Goal: Task Accomplishment & Management: Use online tool/utility

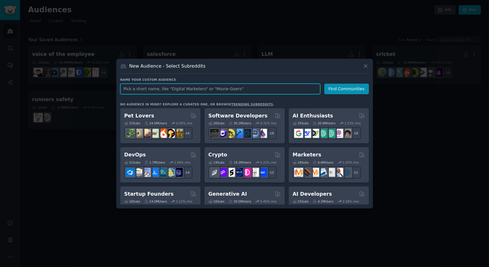
click at [181, 89] on input "text" at bounding box center [220, 89] width 200 height 11
type input "influencers"
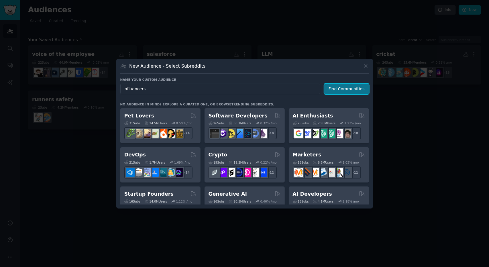
click at [348, 90] on button "Find Communities" at bounding box center [346, 89] width 45 height 11
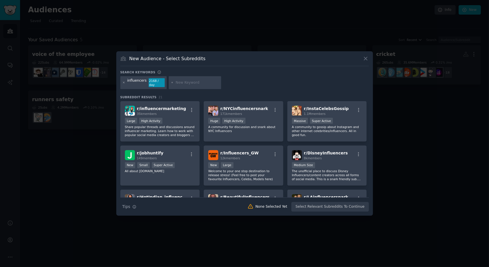
click at [124, 82] on icon at bounding box center [123, 82] width 1 height 1
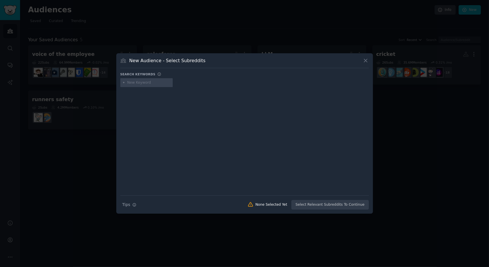
click at [140, 83] on input "text" at bounding box center [149, 82] width 44 height 5
type input "social media"
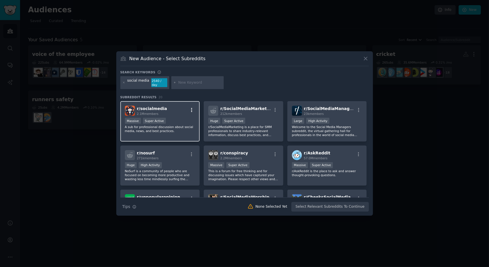
click at [192, 107] on icon "button" at bounding box center [191, 109] width 5 height 5
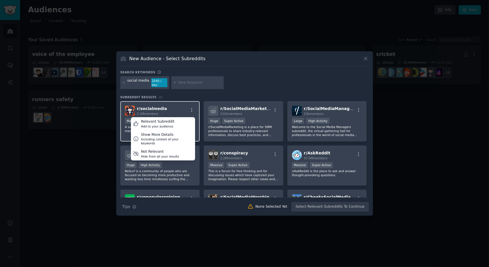
click at [177, 106] on div "r/ socialmedia 2.1M members Relevant Subreddit Add to your audience Show More D…" at bounding box center [160, 111] width 70 height 10
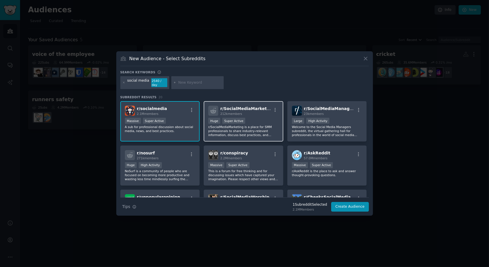
click at [251, 106] on span "r/ SocialMediaMarketing" at bounding box center [247, 108] width 54 height 5
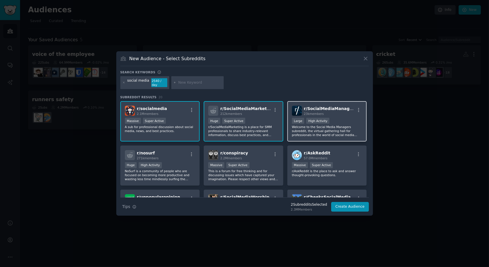
click at [317, 106] on span "r/ SocialMediaManagers" at bounding box center [330, 108] width 53 height 5
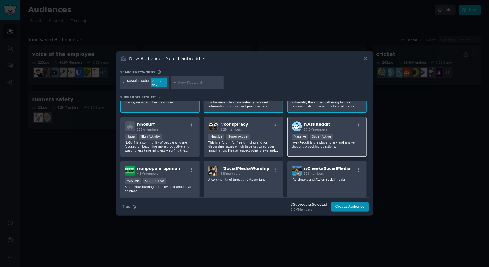
click at [329, 122] on div "r/ AskReddit 57.0M members" at bounding box center [327, 126] width 70 height 10
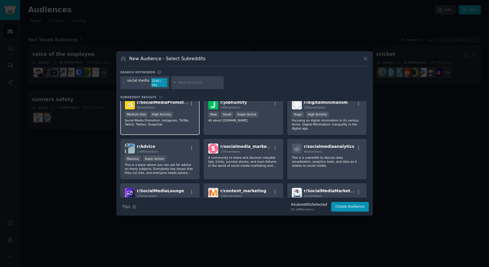
scroll to position [143, 0]
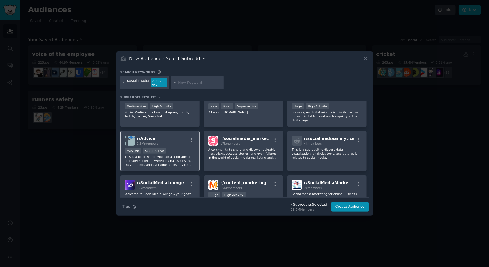
click at [180, 136] on div "r/ Advice 2.6M members" at bounding box center [160, 140] width 70 height 10
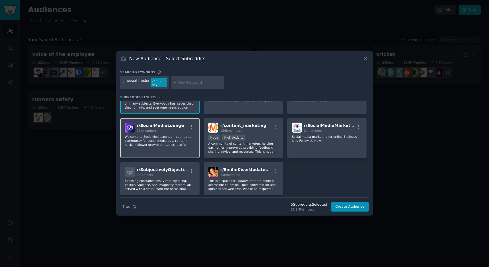
scroll to position [214, 0]
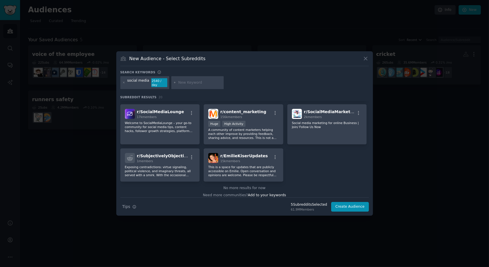
click at [179, 82] on input "text" at bounding box center [200, 82] width 44 height 5
type input "startup"
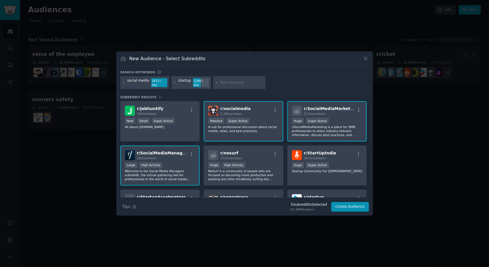
scroll to position [57, 0]
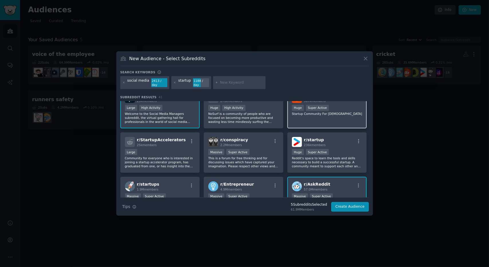
click at [329, 117] on div "r/ StartUpIndia 367k members Huge Super Active Startup Community For [DEMOGRAPH…" at bounding box center [327, 108] width 80 height 40
click at [155, 151] on div "Large" at bounding box center [160, 152] width 70 height 7
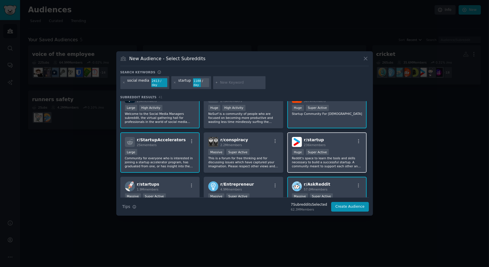
click at [346, 138] on div "r/ startup 236k members" at bounding box center [327, 142] width 70 height 10
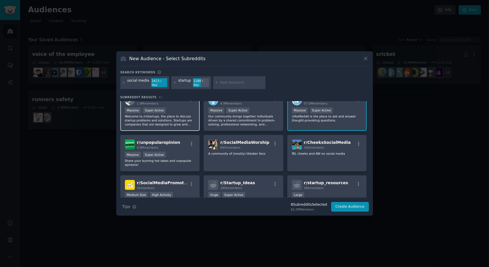
click at [168, 119] on p "Welcome to /r/startups, the place to discuss startup problems and solutions. St…" at bounding box center [160, 120] width 70 height 12
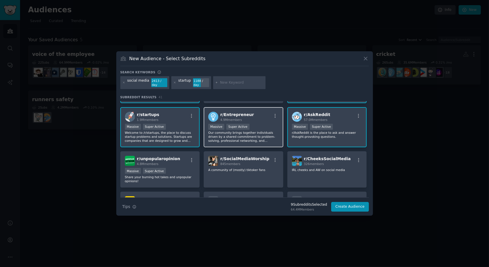
scroll to position [114, 0]
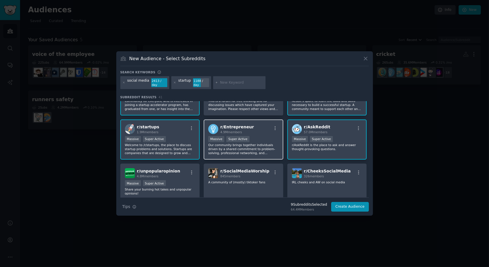
click at [265, 139] on div "Massive Super Active" at bounding box center [243, 139] width 70 height 7
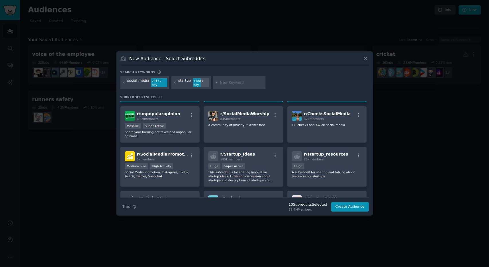
scroll to position [200, 0]
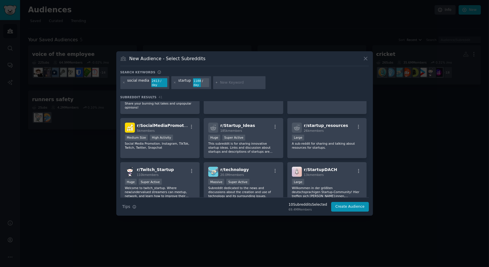
click at [265, 139] on div "Huge Super Active" at bounding box center [243, 138] width 70 height 7
click at [321, 135] on div "10,000 - 100,000 members Large" at bounding box center [327, 138] width 70 height 7
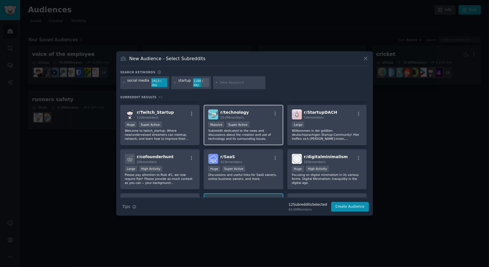
click at [272, 133] on p "Subreddit dedicated to the news and discussions about the creation and use of t…" at bounding box center [243, 135] width 70 height 12
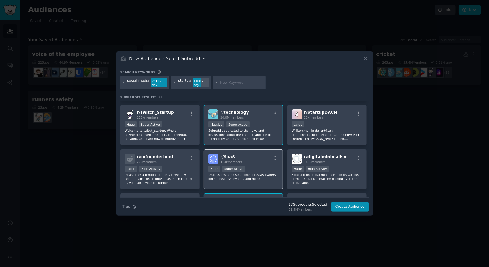
click at [262, 173] on p "Discussions and useful links for SaaS owners, online business owners, and more." at bounding box center [243, 177] width 70 height 8
drag, startPoint x: 336, startPoint y: 114, endPoint x: 224, endPoint y: 134, distance: 113.8
click at [336, 114] on div "r/ StartupDACH 13k members" at bounding box center [327, 114] width 70 height 10
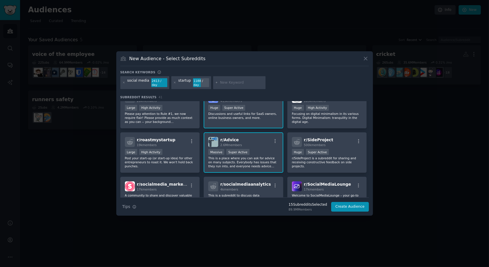
scroll to position [343, 0]
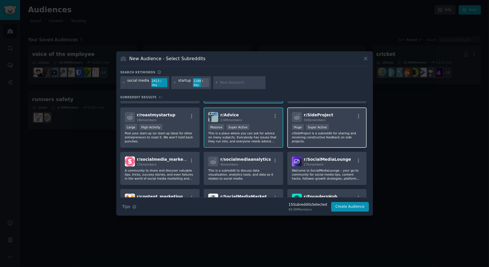
click at [331, 124] on div ">= 95th percentile for submissions / day Huge Super Active" at bounding box center [327, 127] width 70 height 7
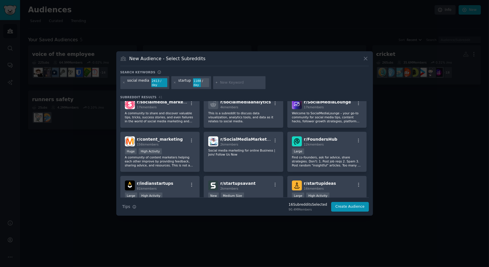
scroll to position [372, 0]
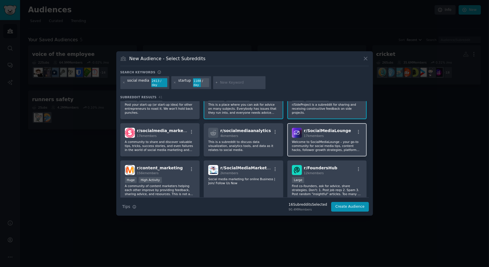
click at [327, 146] on p "Welcome to SocialMediaLounge – your go-to community for social media tips, cont…" at bounding box center [327, 146] width 70 height 12
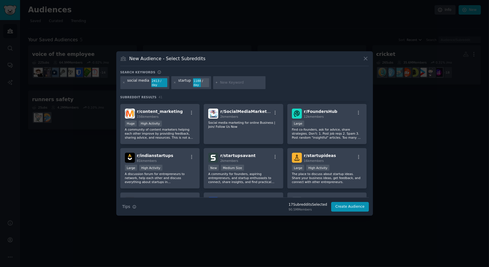
scroll to position [429, 0]
click at [313, 131] on p "Find co-founders, ask for advice, share strategies. Don't: 1. Post job reqs 2. …" at bounding box center [327, 133] width 70 height 12
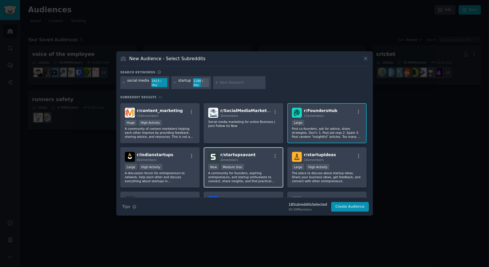
scroll to position [458, 0]
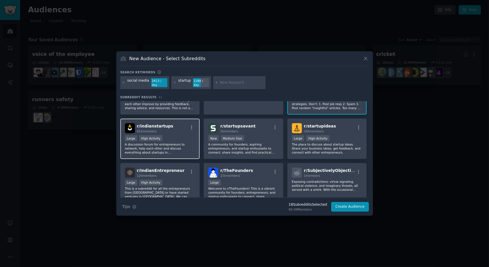
click at [162, 147] on p "A discussion forum for entrepreneurs to network, help each other and discuss ev…" at bounding box center [160, 148] width 70 height 12
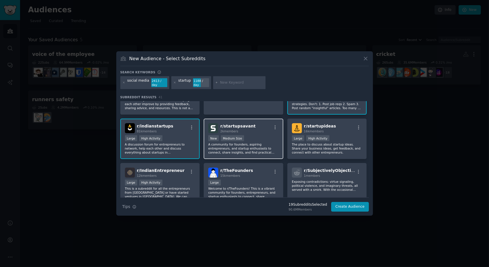
click at [270, 149] on p "A community for founders, aspiring entrepreneurs, and startup enthusiasts to co…" at bounding box center [243, 148] width 70 height 12
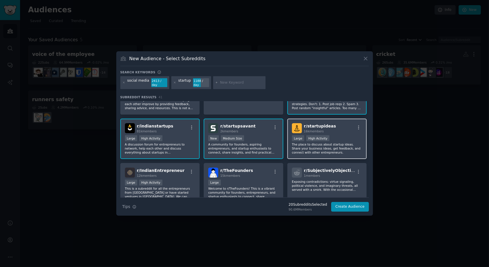
click at [329, 146] on p "The place to discuss about startup ideas. Share your business ideas, get feedba…" at bounding box center [327, 148] width 70 height 12
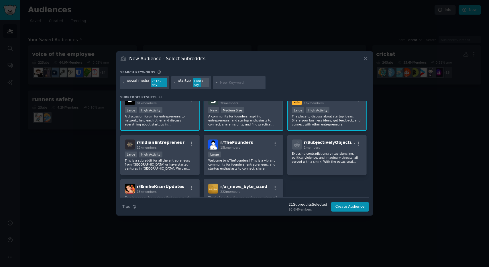
scroll to position [487, 0]
click at [159, 146] on div "12k members" at bounding box center [161, 147] width 48 height 4
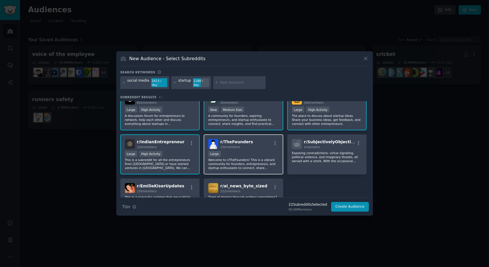
click at [242, 147] on div "15k members" at bounding box center [236, 147] width 33 height 4
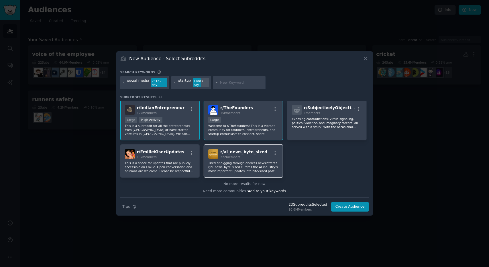
scroll to position [521, 0]
click at [220, 82] on input "text" at bounding box center [242, 82] width 44 height 5
type input "AI"
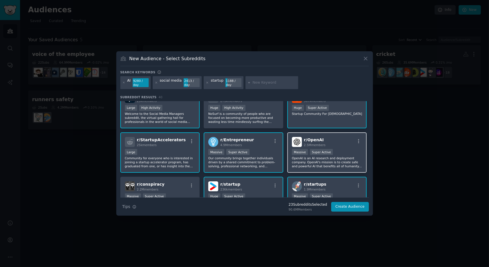
click at [351, 138] on div "r/ OpenAI 2.5M members" at bounding box center [327, 142] width 70 height 10
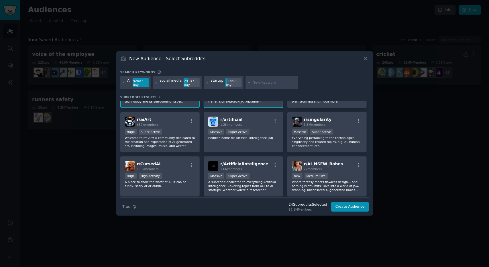
scroll to position [343, 0]
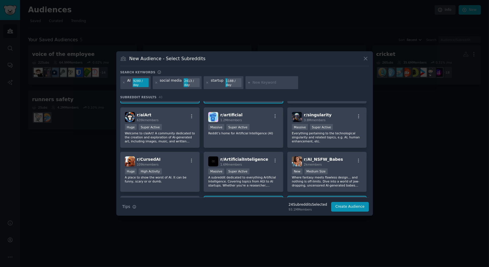
click at [265, 134] on div "r/ artificial 1.2M members Massive Super Active Reddit’s home for Artificial In…" at bounding box center [244, 127] width 80 height 40
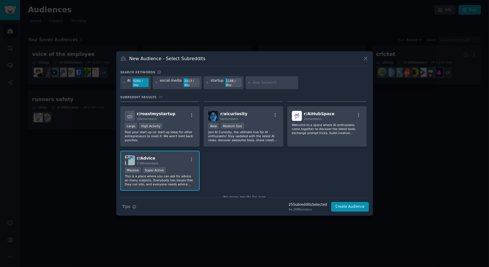
scroll to position [527, 0]
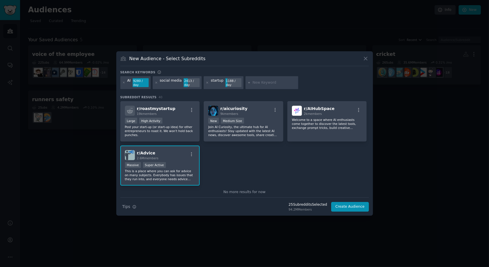
click at [260, 84] on input "text" at bounding box center [274, 82] width 44 height 5
click at [260, 81] on input "text" at bounding box center [274, 82] width 44 height 5
type input "journaling"
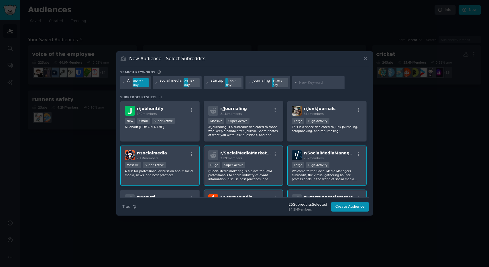
click at [303, 82] on input "text" at bounding box center [321, 82] width 44 height 5
paste input "Productivity"
type input "Productivity"
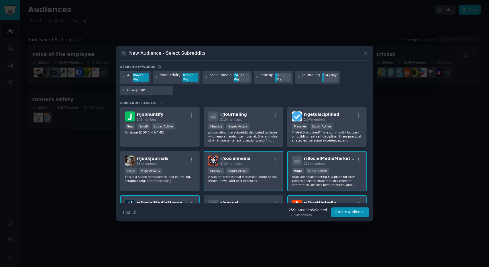
type input "newspaper"
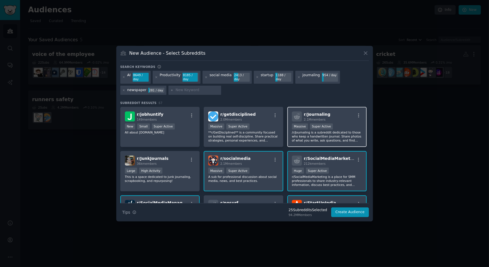
click at [346, 111] on div "r/ Journaling 2.1M members" at bounding box center [327, 116] width 70 height 10
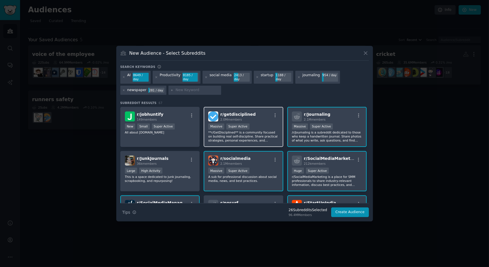
click at [255, 114] on div "r/ getdisciplined 2.0M members" at bounding box center [243, 116] width 70 height 10
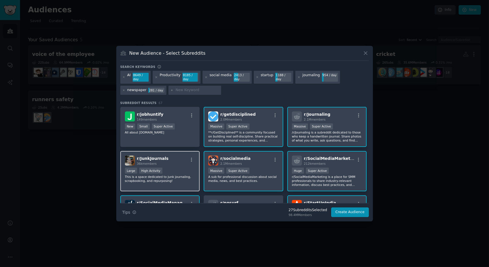
click at [181, 153] on div "r/ JunkJournals 36k members Large High Activity This is a space dedicated to ju…" at bounding box center [160, 171] width 80 height 40
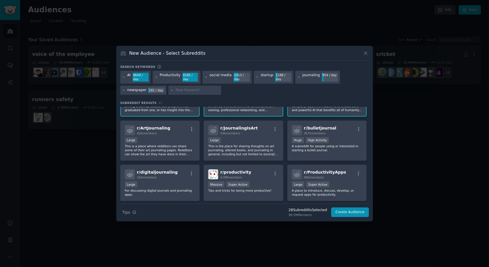
scroll to position [172, 0]
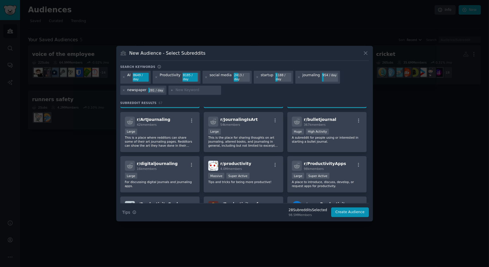
click at [245, 129] on div "Large" at bounding box center [243, 132] width 70 height 7
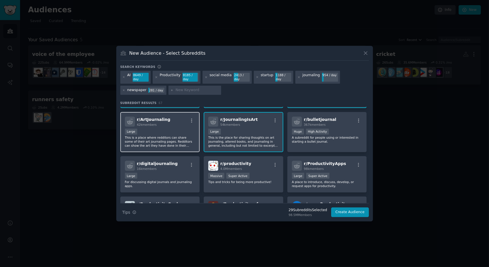
click at [151, 131] on div "Large" at bounding box center [160, 132] width 70 height 7
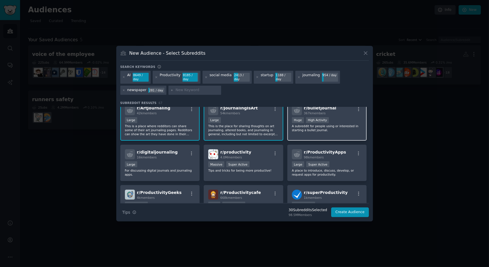
scroll to position [200, 0]
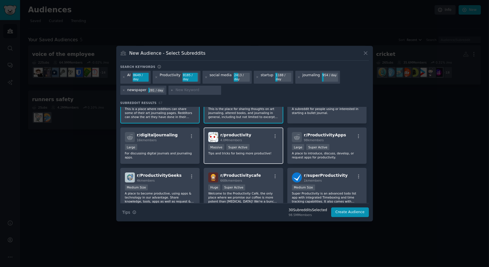
click at [263, 140] on div "r/ productivity 4.0M members Massive Super Active Tips and tricks for being mor…" at bounding box center [244, 145] width 80 height 36
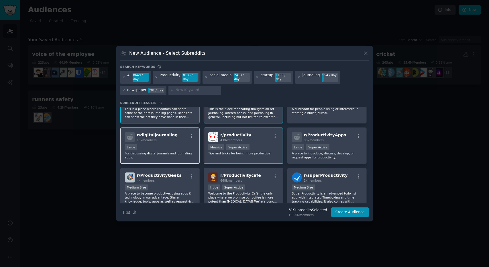
click at [160, 142] on div "r/ digitaljournaling 16k members Large For discussing digital journals and jour…" at bounding box center [160, 145] width 80 height 36
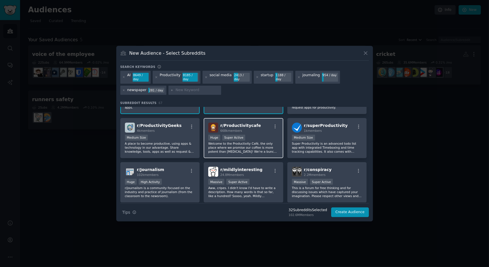
scroll to position [258, 0]
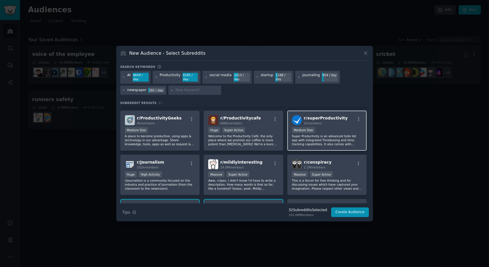
drag, startPoint x: 324, startPoint y: 133, endPoint x: 164, endPoint y: 161, distance: 162.3
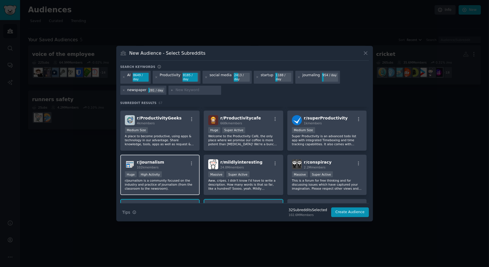
click at [324, 134] on p "Super Productivity is an advanced todo list app with integrated Timeboxing and …" at bounding box center [327, 140] width 70 height 12
click at [164, 161] on div "r/ Journalism 102k members" at bounding box center [160, 164] width 70 height 10
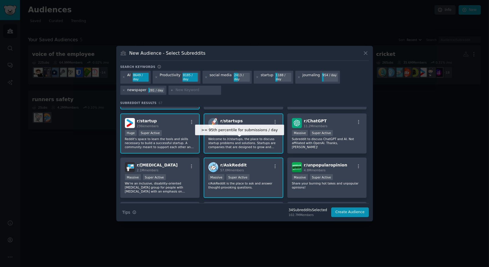
scroll to position [343, 0]
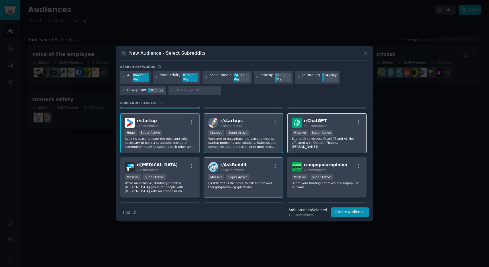
click at [349, 139] on p "Subreddit to discuss ChatGPT and AI. Not affiliated with OpenAI. Thanks, [PERSO…" at bounding box center [327, 143] width 70 height 12
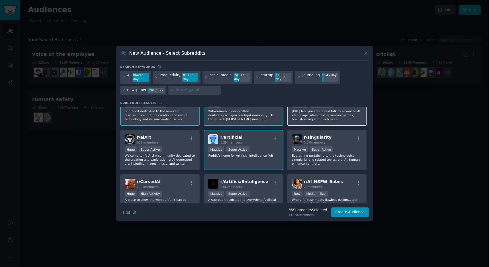
scroll to position [572, 0]
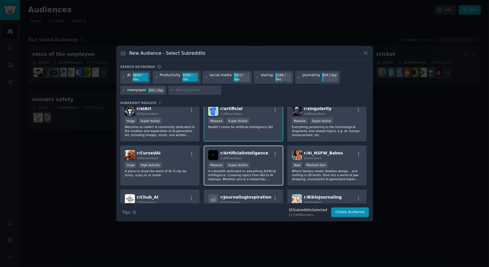
click at [263, 172] on p "A subreddit dedicated to everything Artificial Intelligence. Covering topics fr…" at bounding box center [243, 175] width 70 height 12
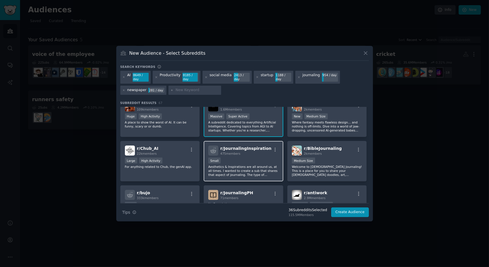
scroll to position [630, 0]
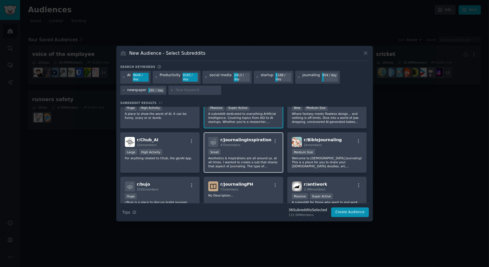
click at [266, 156] on p "Aesthetics & Inspirations are all around us, at all times. I wanted to create a…" at bounding box center [243, 162] width 70 height 12
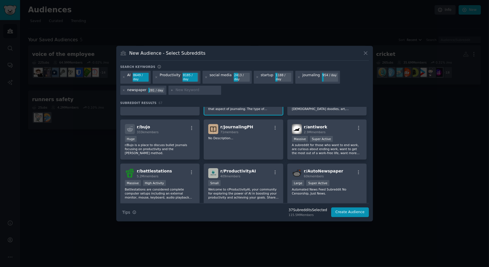
scroll to position [716, 0]
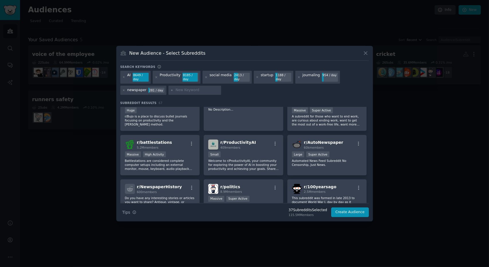
click at [266, 159] on p "Welcome to r/ProductivityAI, your community for exploring the power of AI in bo…" at bounding box center [243, 165] width 70 height 12
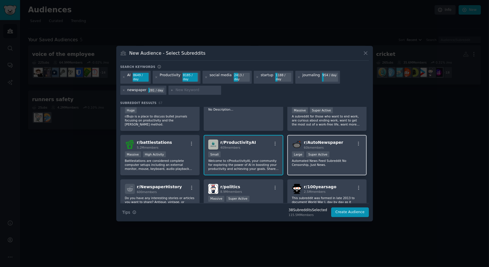
click at [349, 142] on div "r/ AutoNewspaper 60k members" at bounding box center [327, 144] width 70 height 10
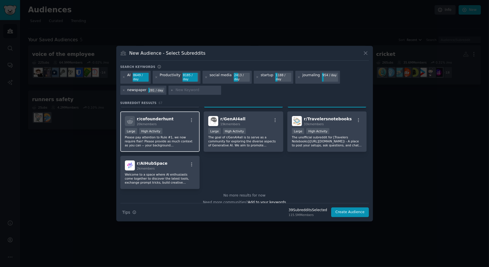
scroll to position [910, 0]
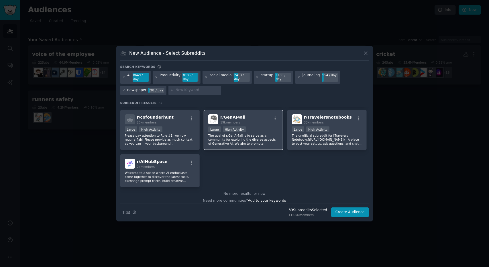
click at [267, 137] on p "The goal of r/GenAI4all is to serve as a community for exploring the diverse as…" at bounding box center [243, 139] width 70 height 12
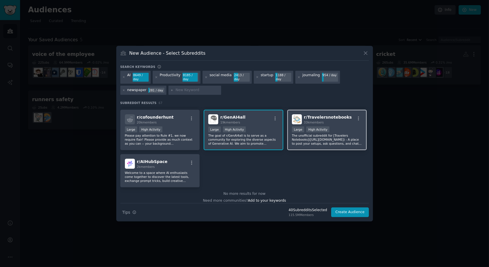
click at [315, 138] on p "The unofficial subreddit for [Travelers Notebooks]([URL][DOMAIN_NAME]) - A plac…" at bounding box center [327, 139] width 70 height 12
click at [346, 212] on button "Create Audience" at bounding box center [350, 212] width 38 height 10
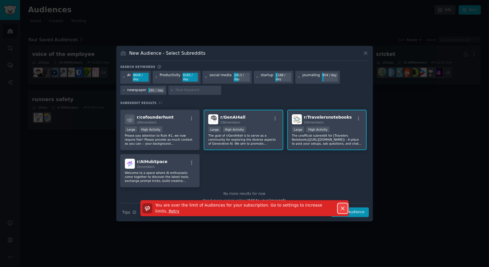
click at [342, 205] on icon "button" at bounding box center [342, 208] width 6 height 6
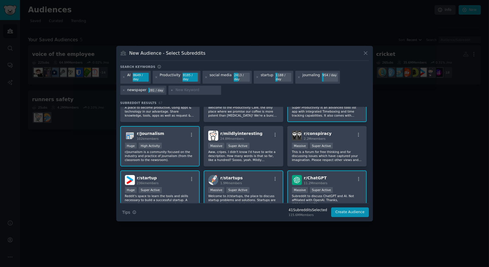
scroll to position [315, 0]
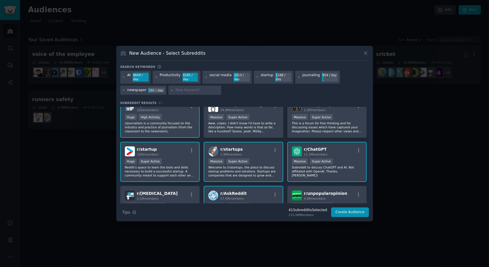
click at [352, 149] on div "r/ ChatGPT 11.2M members" at bounding box center [327, 151] width 70 height 10
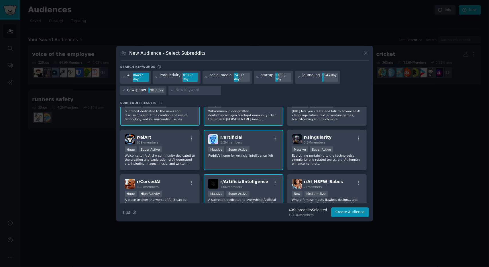
scroll to position [515, 0]
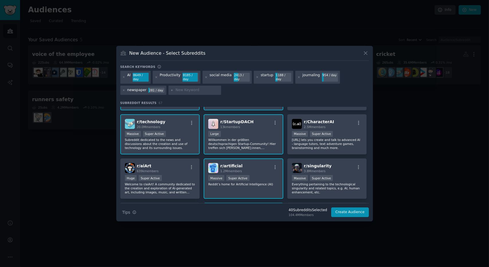
click at [260, 127] on div "r/ StartupDACH 13k members Large Willkommen in der größten deutschsprachigen St…" at bounding box center [244, 134] width 80 height 40
click at [357, 214] on button "Create Audience" at bounding box center [350, 212] width 38 height 10
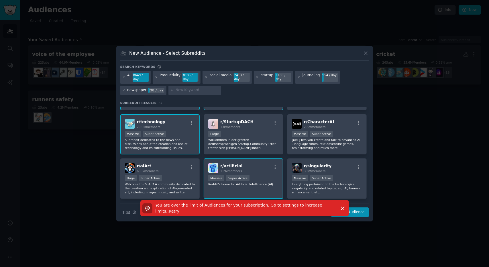
click at [179, 209] on span "Retry" at bounding box center [174, 211] width 11 height 5
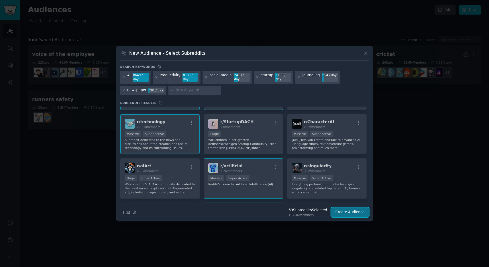
click at [346, 209] on button "Create Audience" at bounding box center [350, 212] width 38 height 10
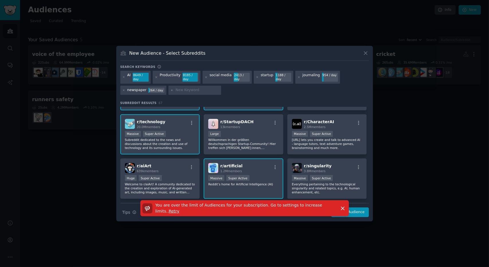
click at [179, 209] on span "Retry" at bounding box center [174, 211] width 11 height 5
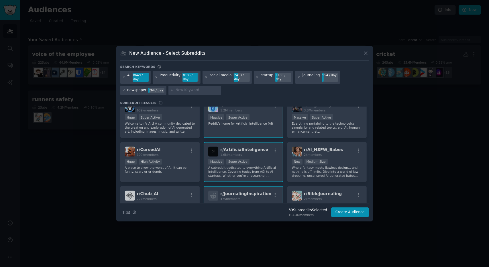
scroll to position [601, 0]
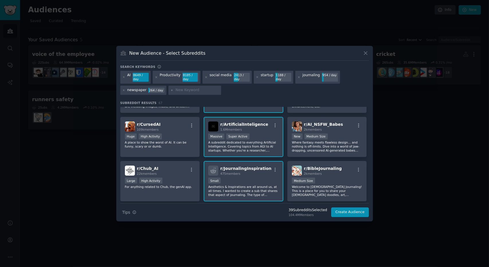
click at [256, 138] on div "Massive Super Active" at bounding box center [243, 136] width 70 height 7
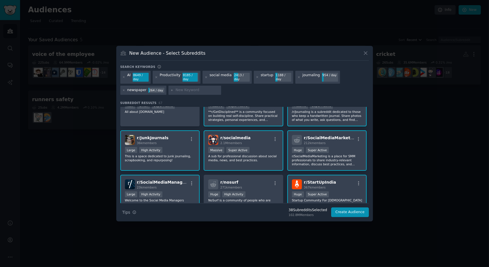
scroll to position [29, 0]
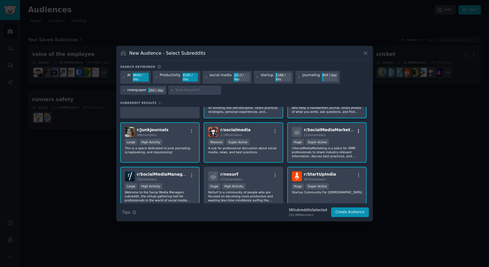
click at [357, 129] on icon "button" at bounding box center [358, 131] width 5 height 5
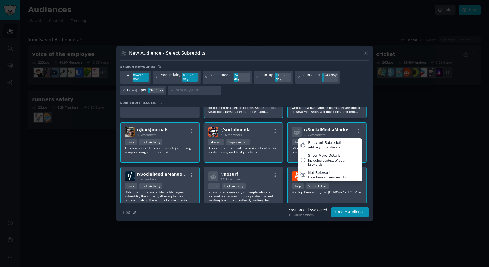
click at [350, 127] on div "r/ SocialMediaMarketing 212k members Relevant Subreddit Add to your audience Sh…" at bounding box center [327, 132] width 70 height 10
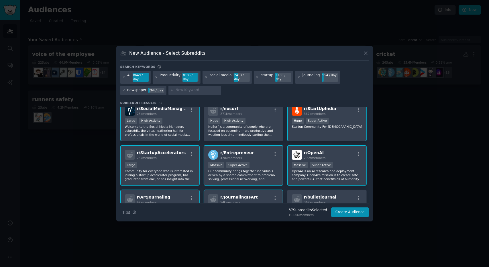
scroll to position [86, 0]
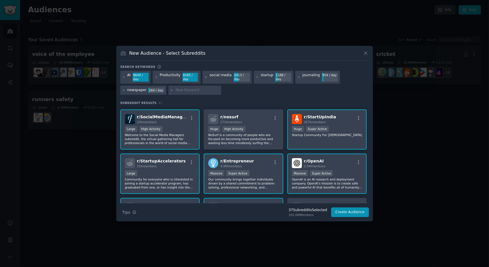
drag, startPoint x: 181, startPoint y: 134, endPoint x: 187, endPoint y: 133, distance: 6.1
click at [181, 134] on p "Welcome to the Social Media Managers subreddit, the virtual gathering hall for …" at bounding box center [160, 139] width 70 height 12
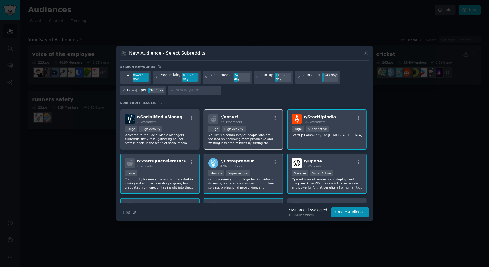
scroll to position [114, 0]
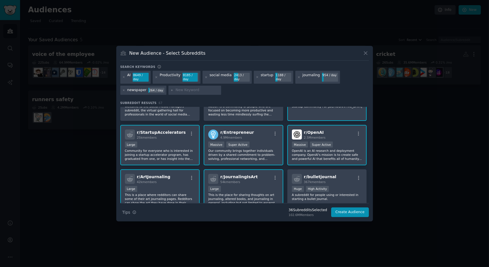
click at [341, 146] on div "1,000,000+ members Massive Super Active" at bounding box center [327, 144] width 70 height 7
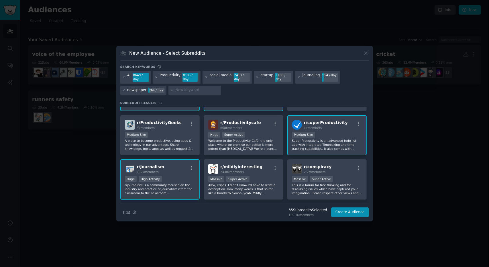
scroll to position [258, 0]
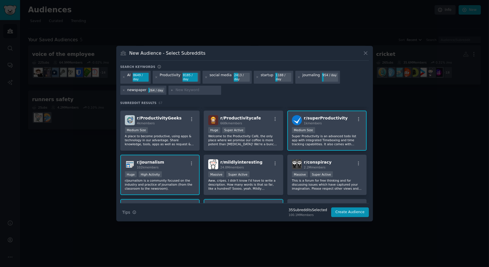
click at [312, 127] on div "1000 - 10,000 members Medium Size" at bounding box center [327, 130] width 70 height 7
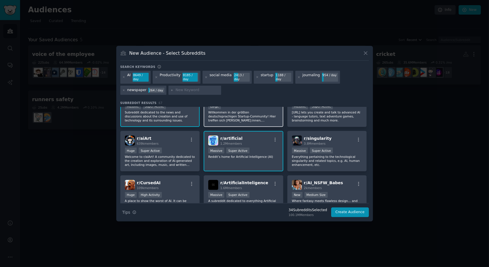
scroll to position [544, 0]
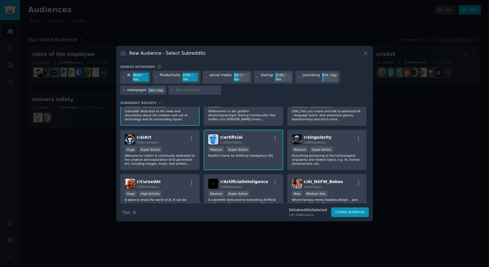
click at [269, 149] on div "Massive Super Active" at bounding box center [243, 149] width 70 height 7
click at [354, 212] on button "Create Audience" at bounding box center [350, 212] width 38 height 10
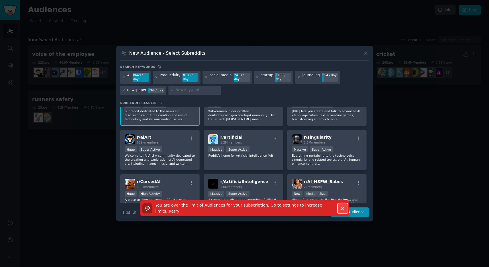
click at [340, 203] on button "Dismiss" at bounding box center [342, 208] width 10 height 10
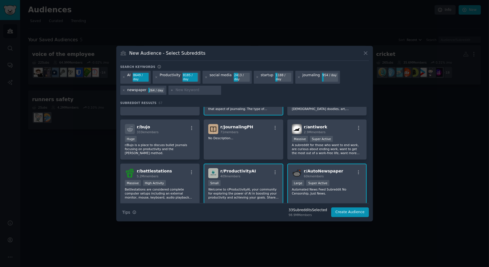
scroll to position [716, 0]
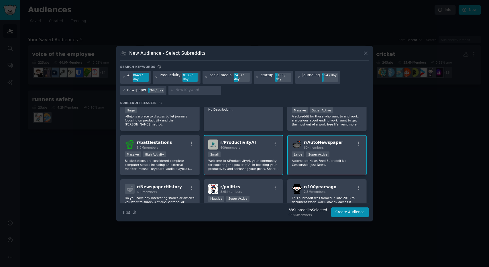
click at [272, 153] on div "Small" at bounding box center [243, 154] width 70 height 7
click at [354, 146] on div "r/ AutoNewspaper 60k members" at bounding box center [327, 144] width 70 height 10
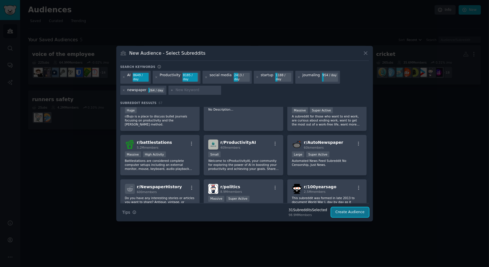
click at [348, 207] on button "Create Audience" at bounding box center [350, 212] width 38 height 10
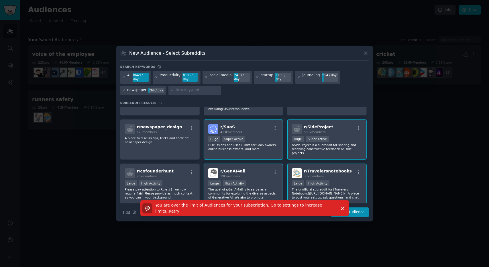
scroll to position [887, 0]
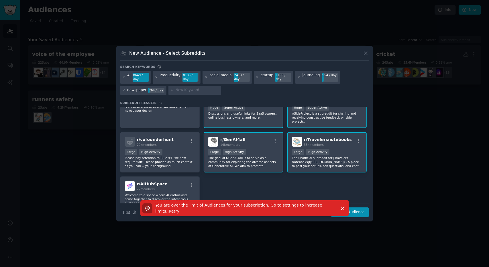
click at [277, 149] on div "10,000 - 100,000 members Large High Activity" at bounding box center [243, 152] width 70 height 7
click at [362, 209] on div "You are over the limit of Audiences for your subscription. Go to settings to in…" at bounding box center [244, 210] width 256 height 21
click at [342, 207] on icon "button" at bounding box center [342, 208] width 3 height 3
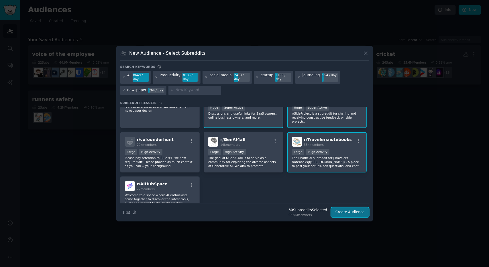
click at [349, 209] on button "Create Audience" at bounding box center [350, 212] width 38 height 10
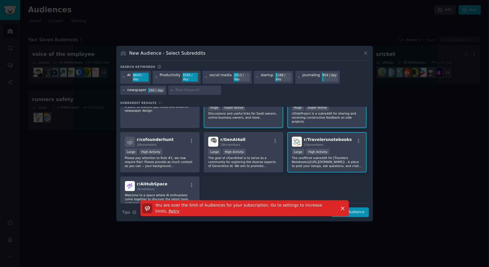
click at [336, 203] on div "You are over the limit of Audiences for your subscription. Go to settings to in…" at bounding box center [244, 208] width 204 height 12
click at [341, 207] on icon "button" at bounding box center [342, 208] width 3 height 3
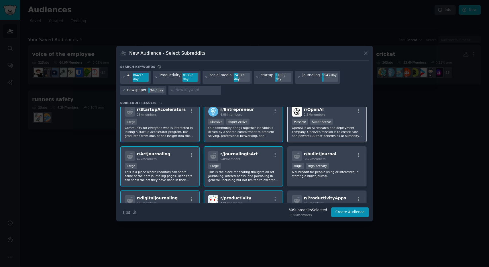
scroll to position [172, 0]
